Goal: Information Seeking & Learning: Learn about a topic

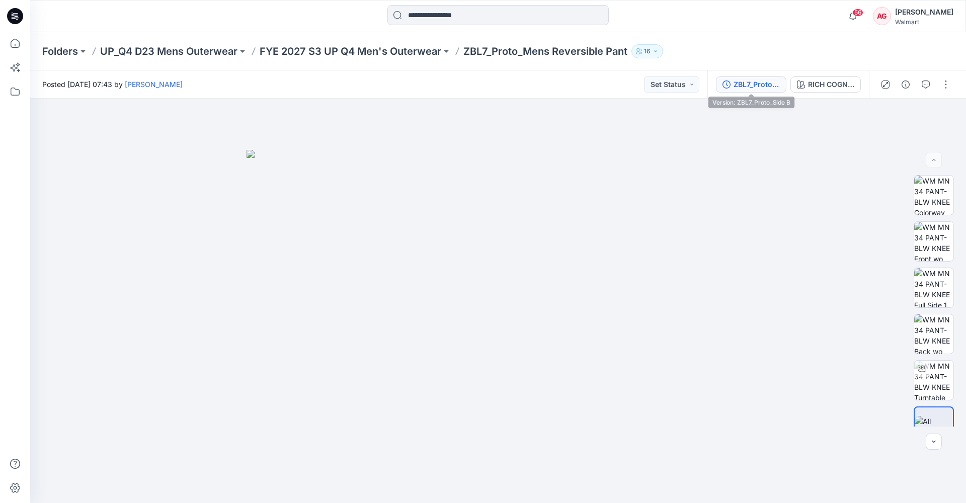
click at [644, 81] on div "ZBL7_Proto_Side B" at bounding box center [756, 84] width 46 height 11
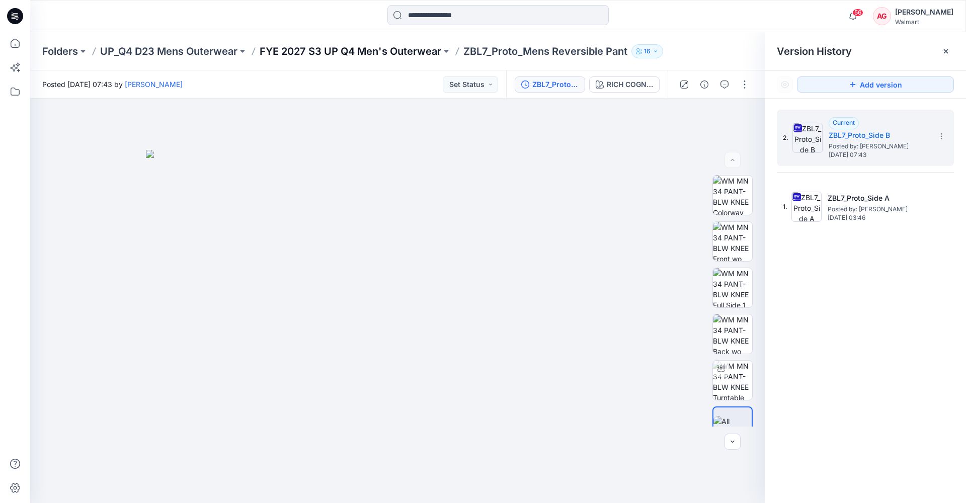
click at [422, 50] on p "FYE 2027 S3 UP Q4 Men's Outerwear" at bounding box center [351, 51] width 182 height 14
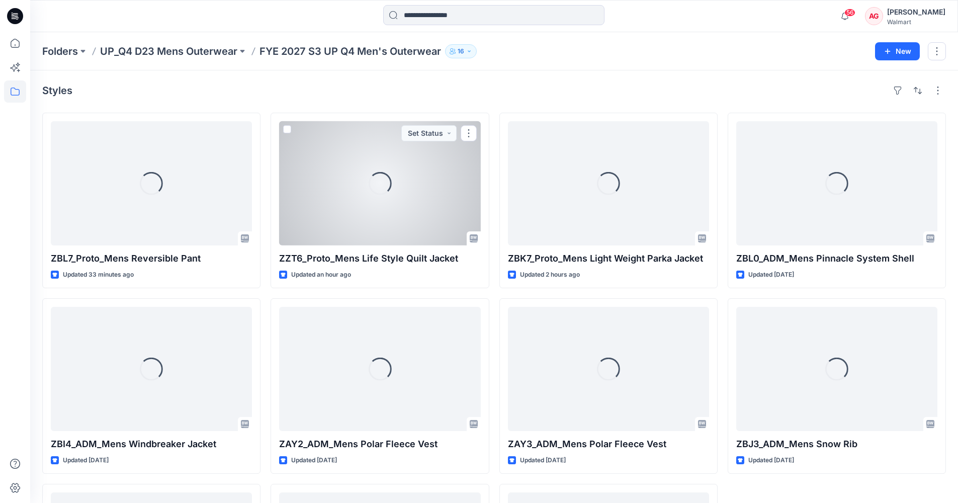
click at [344, 228] on div "Loading..." at bounding box center [379, 183] width 201 height 124
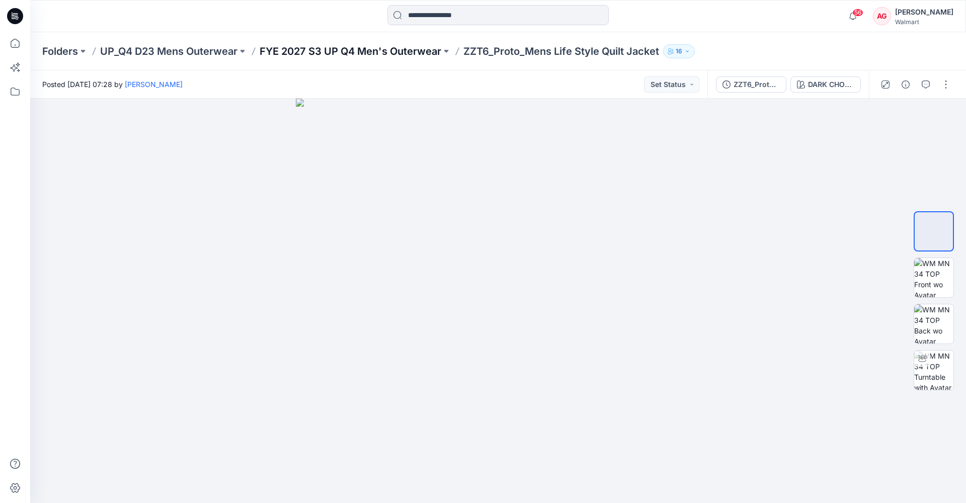
click at [332, 51] on p "FYE 2027 S3 UP Q4 Men's Outerwear" at bounding box center [351, 51] width 182 height 14
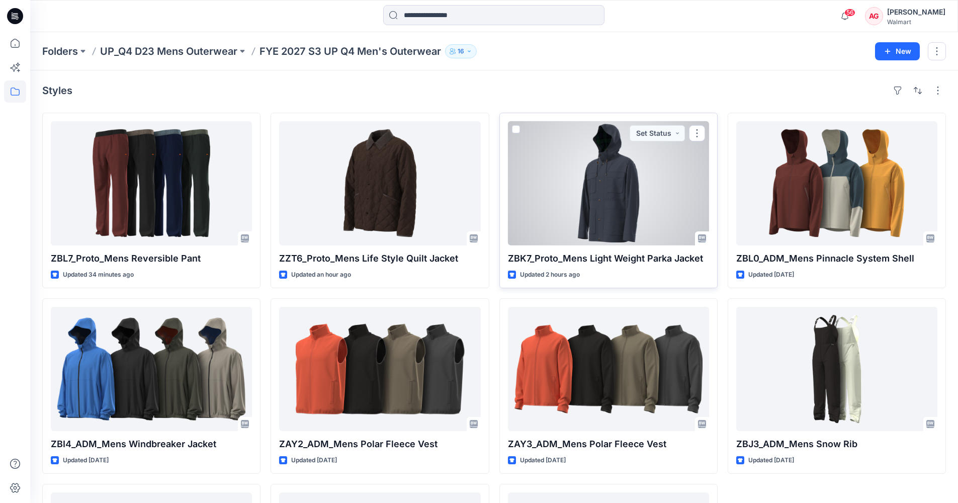
click at [620, 213] on div at bounding box center [608, 183] width 201 height 124
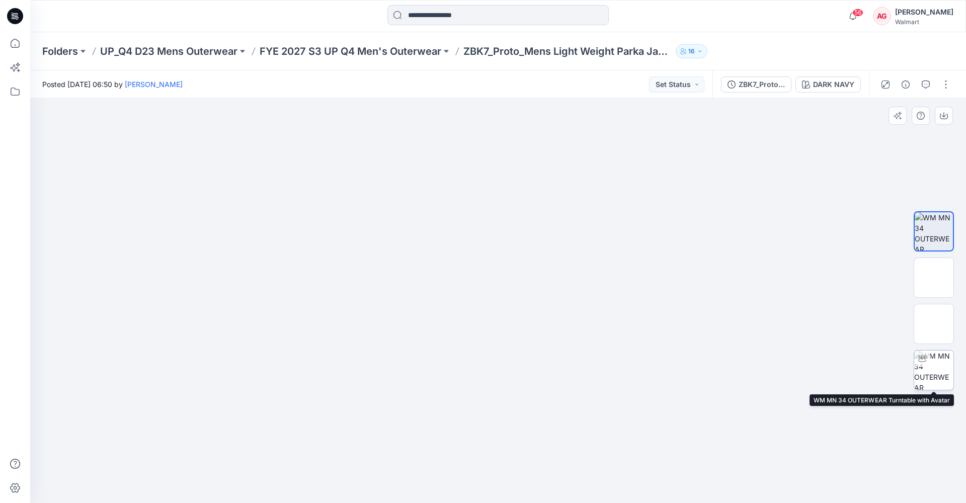
click at [644, 336] on img at bounding box center [933, 370] width 39 height 39
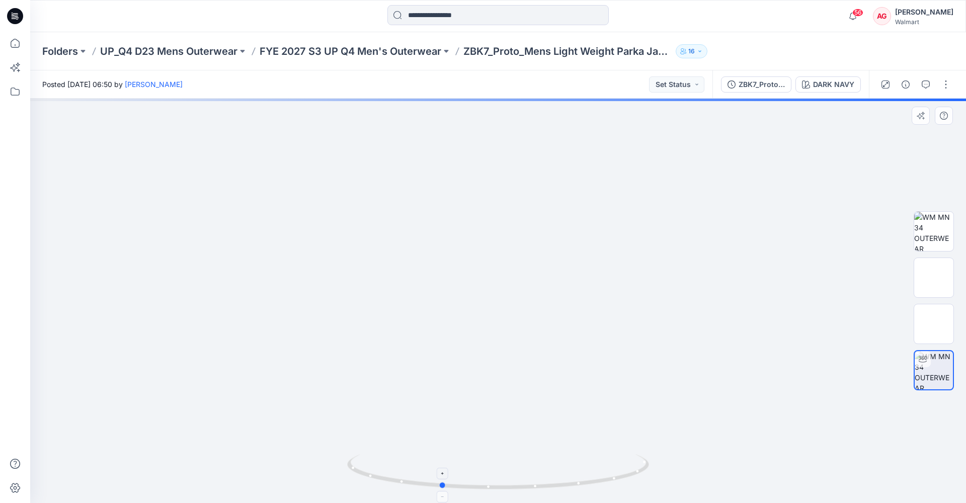
drag, startPoint x: 626, startPoint y: 470, endPoint x: 566, endPoint y: 471, distance: 59.9
click at [569, 336] on icon at bounding box center [499, 473] width 304 height 38
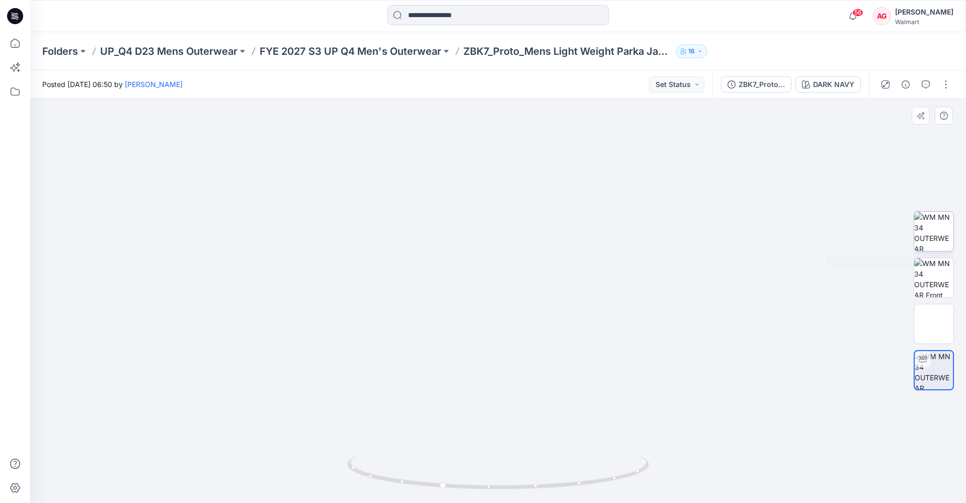
click at [644, 229] on img at bounding box center [933, 231] width 39 height 39
